Goal: Check status: Check status

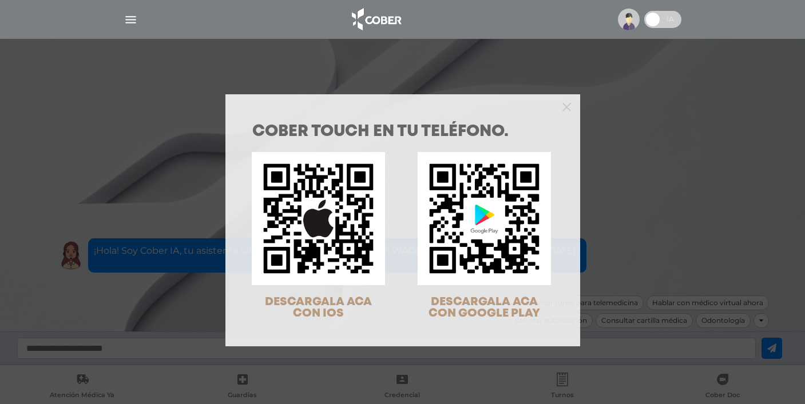
click at [182, 22] on div "COBER TOUCH en tu teléfono. DESCARGALA ACA CON IOS DESCARGALA ACA CON GOOGLE PL…" at bounding box center [402, 202] width 805 height 404
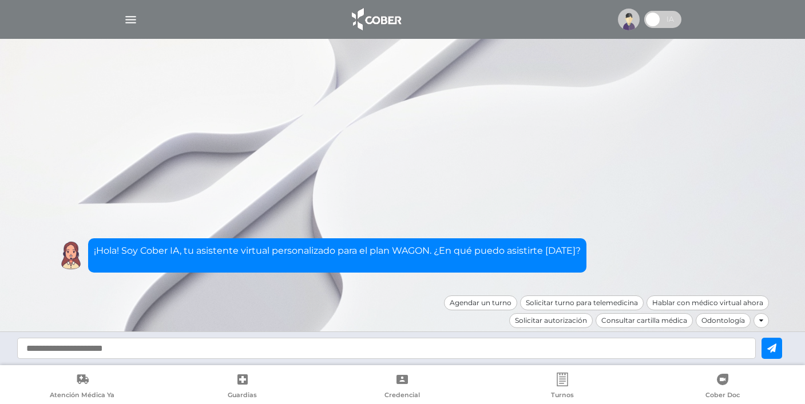
click at [138, 21] on div at bounding box center [403, 19] width 586 height 27
click at [134, 21] on img "button" at bounding box center [131, 20] width 14 height 14
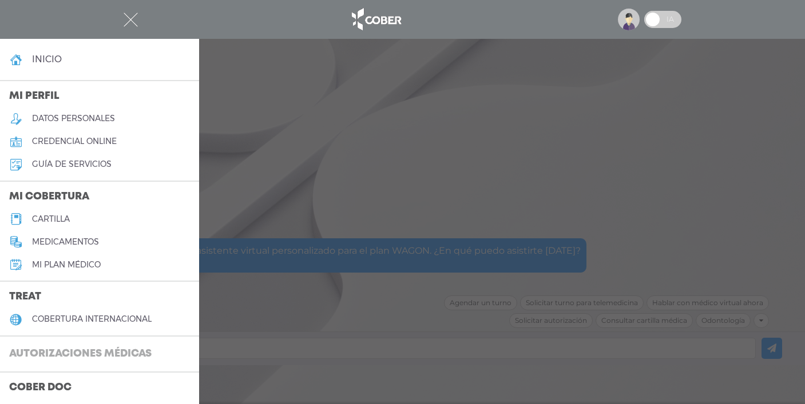
click at [74, 350] on h3 "Autorizaciones médicas" at bounding box center [80, 355] width 161 height 22
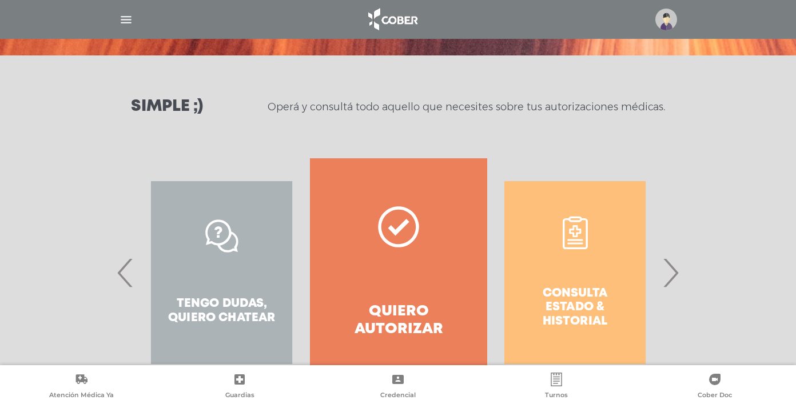
scroll to position [170, 0]
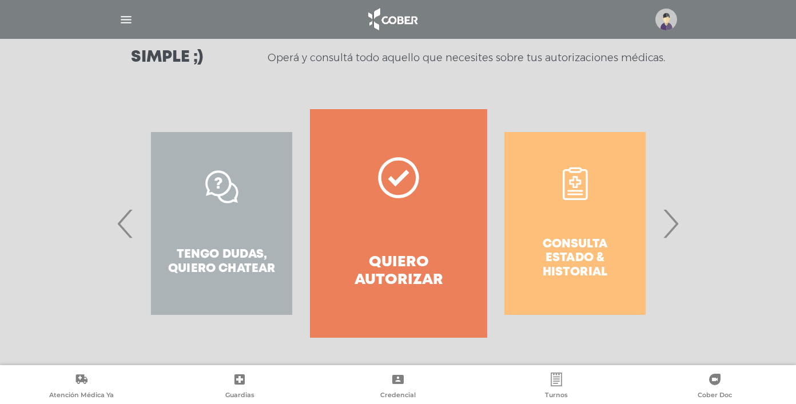
click at [576, 255] on div "Consulta estado & historial" at bounding box center [575, 223] width 177 height 229
click at [674, 217] on span "›" at bounding box center [670, 224] width 22 height 62
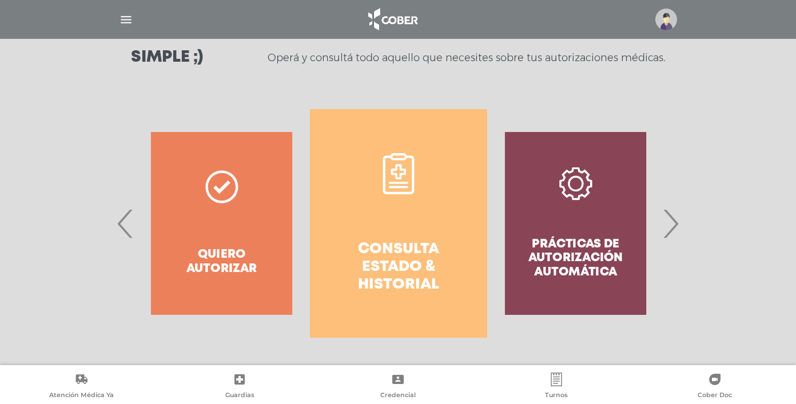
click at [404, 270] on h4 "Consulta estado & historial" at bounding box center [398, 268] width 136 height 54
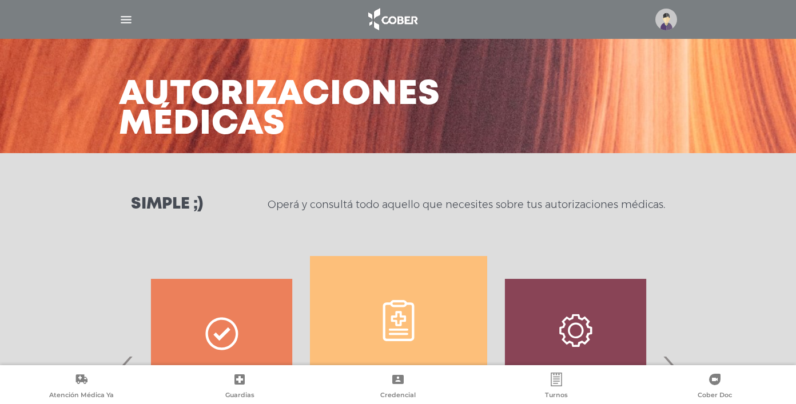
scroll to position [0, 0]
